Goal: Information Seeking & Learning: Find specific page/section

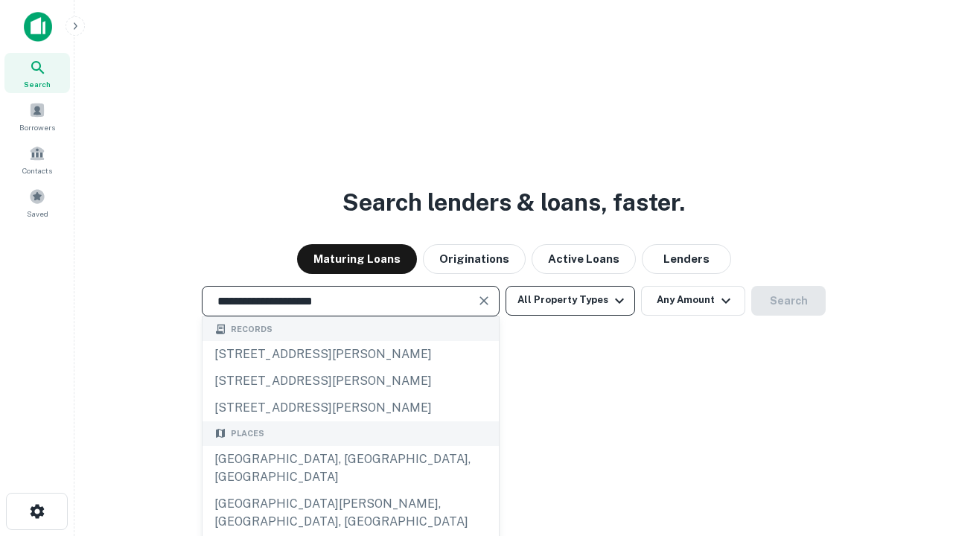
click at [350, 491] on div "[GEOGRAPHIC_DATA], [GEOGRAPHIC_DATA], [GEOGRAPHIC_DATA]" at bounding box center [351, 468] width 296 height 45
click at [570, 300] on button "All Property Types" at bounding box center [571, 301] width 130 height 30
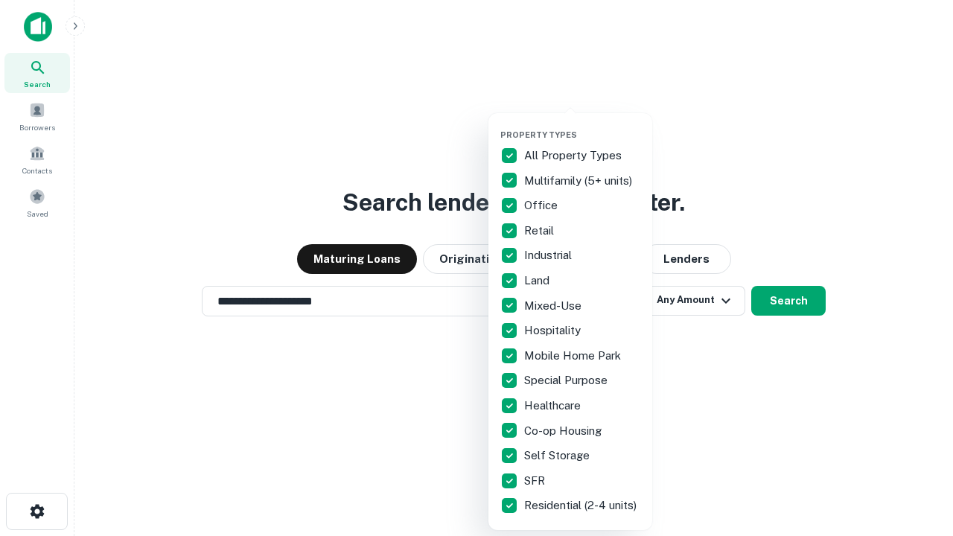
type input "**********"
click at [582, 125] on button "button" at bounding box center [582, 125] width 164 height 1
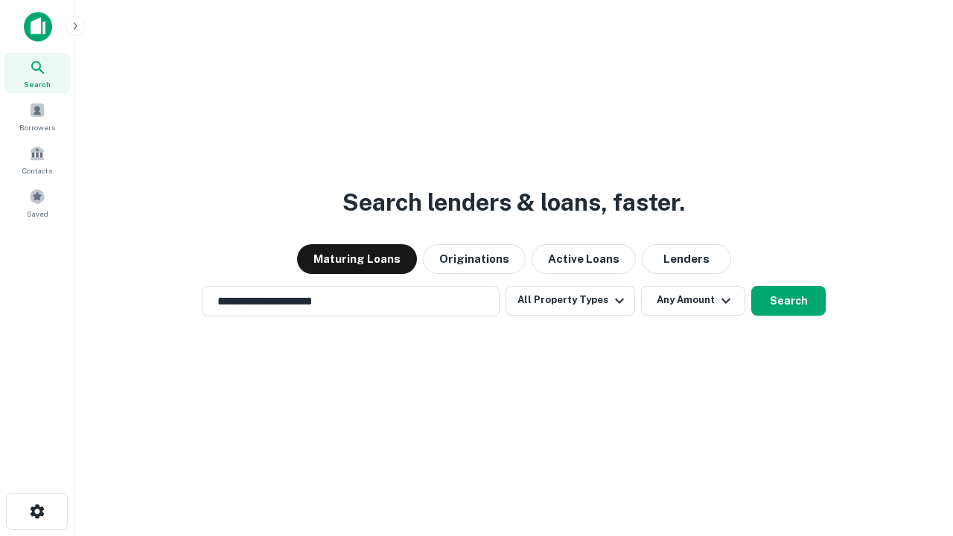
scroll to position [9, 179]
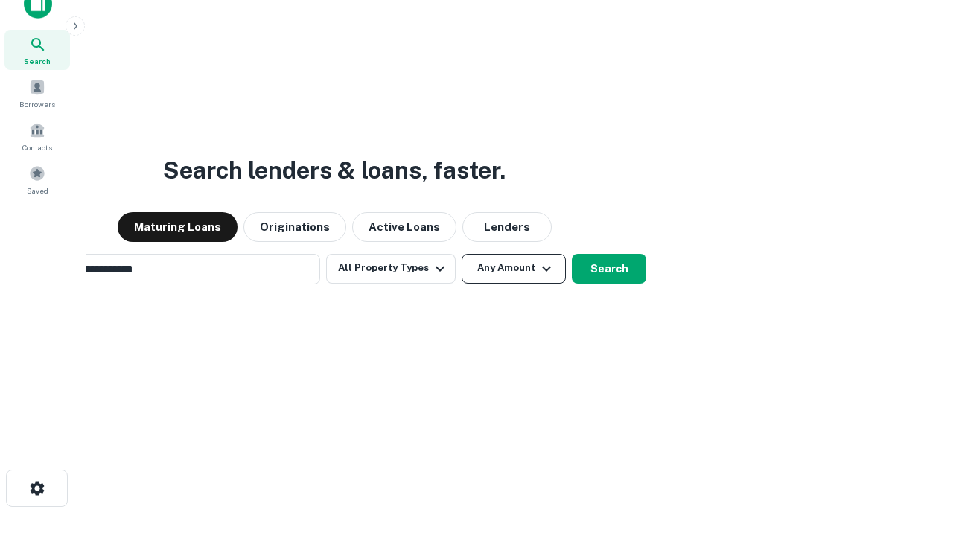
click at [462, 254] on button "Any Amount" at bounding box center [514, 269] width 104 height 30
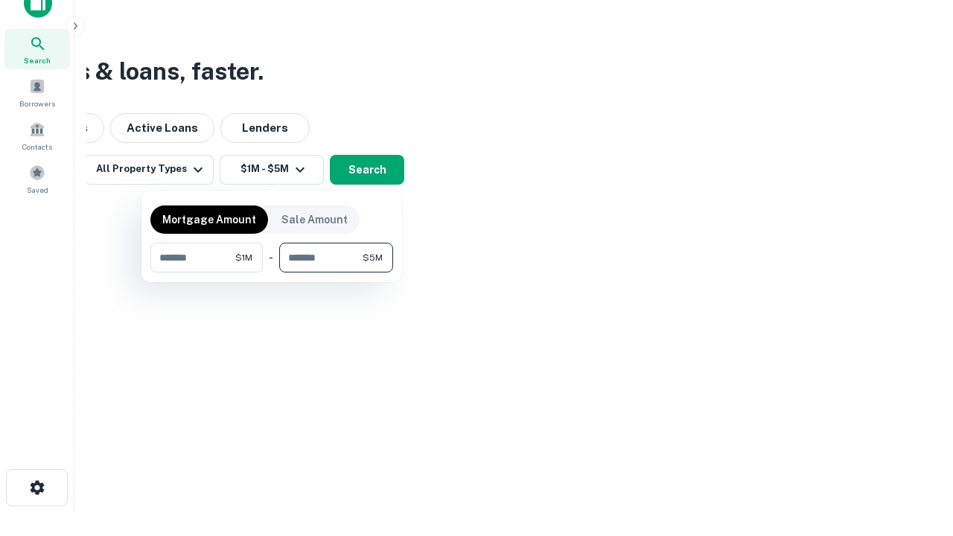
type input "*******"
click at [272, 273] on button "button" at bounding box center [271, 273] width 243 height 1
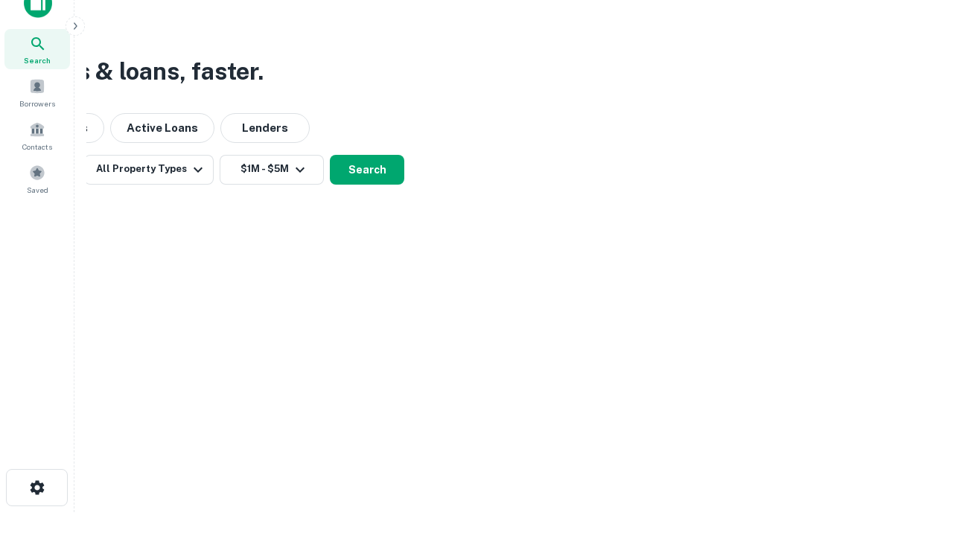
scroll to position [9, 275]
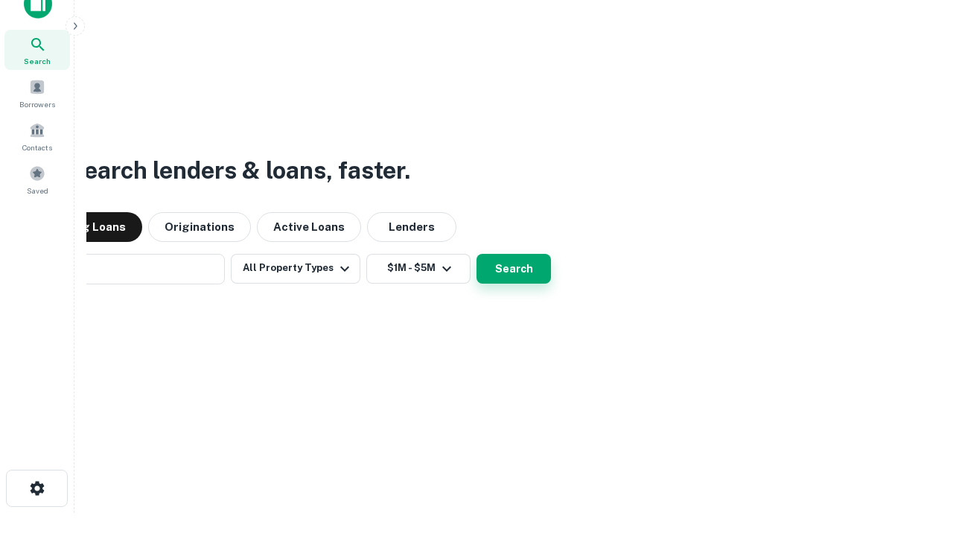
click at [477, 254] on button "Search" at bounding box center [514, 269] width 74 height 30
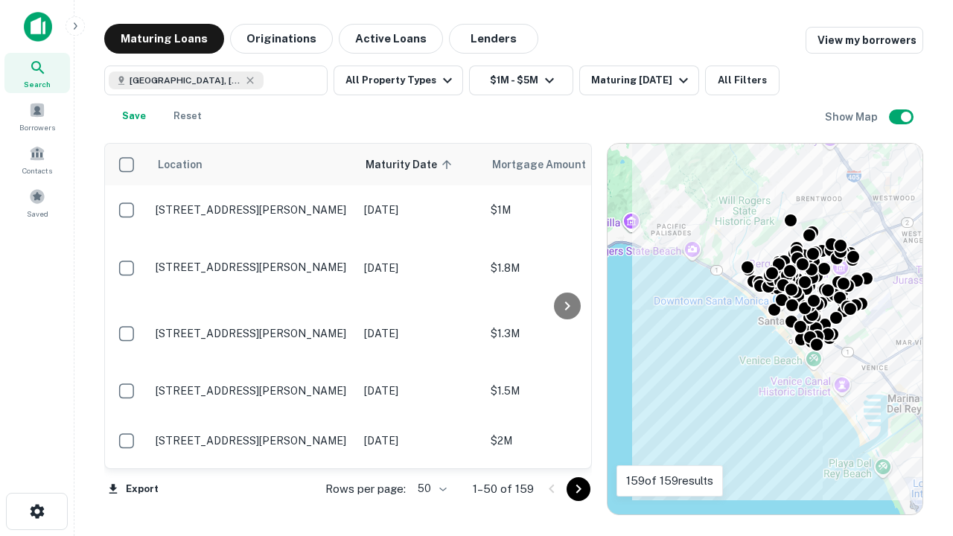
click at [430, 489] on body "Search Borrowers Contacts Saved Maturing Loans Originations Active Loans Lender…" at bounding box center [476, 268] width 953 height 536
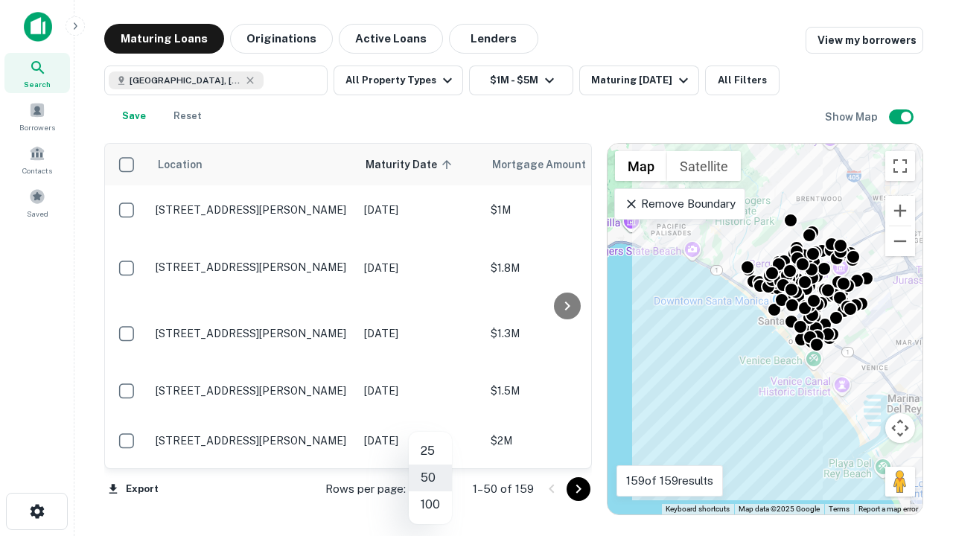
click at [430, 451] on li "25" at bounding box center [430, 451] width 43 height 27
